Goal: Transaction & Acquisition: Download file/media

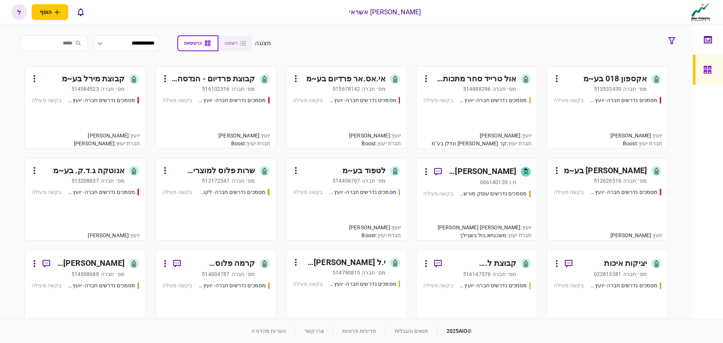
click at [470, 112] on div "מסמכים נדרשים חברה- יועץ - תהליך חברה בקשה פעילה" at bounding box center [476, 119] width 107 height 46
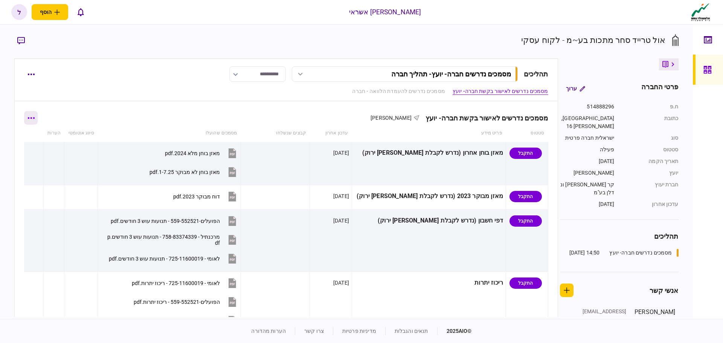
click at [34, 120] on button "button" at bounding box center [31, 118] width 14 height 14
click at [43, 168] on span "הורד מסמכים" at bounding box center [41, 166] width 35 height 9
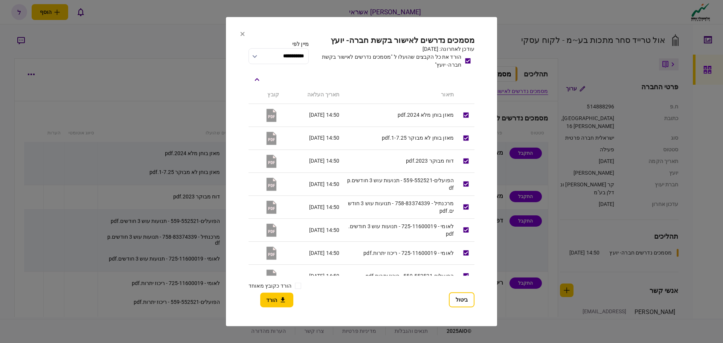
click at [241, 34] on icon at bounding box center [242, 34] width 5 height 5
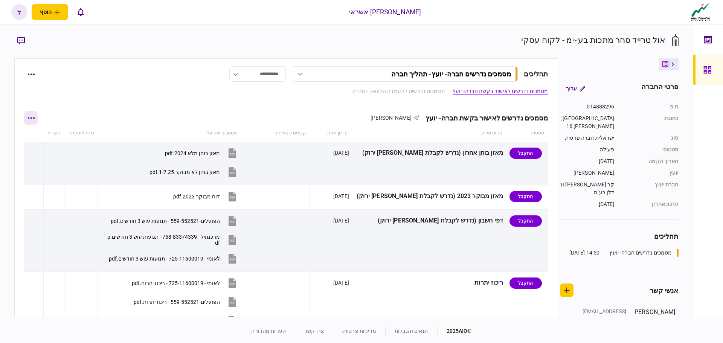
click at [33, 118] on icon "button" at bounding box center [31, 118] width 7 height 2
click at [57, 165] on span "הורד מסמכים" at bounding box center [41, 166] width 35 height 9
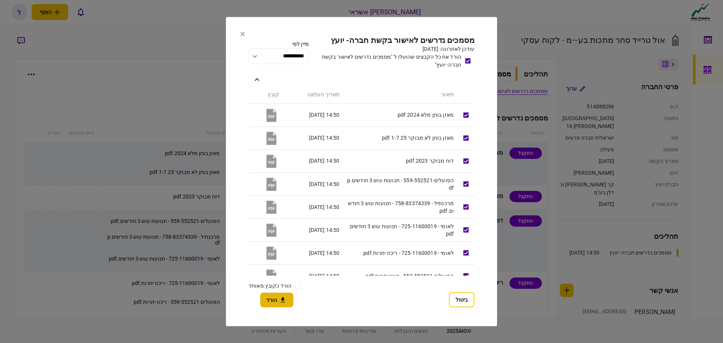
click at [279, 296] on icon "button" at bounding box center [282, 299] width 9 height 7
